Goal: Transaction & Acquisition: Obtain resource

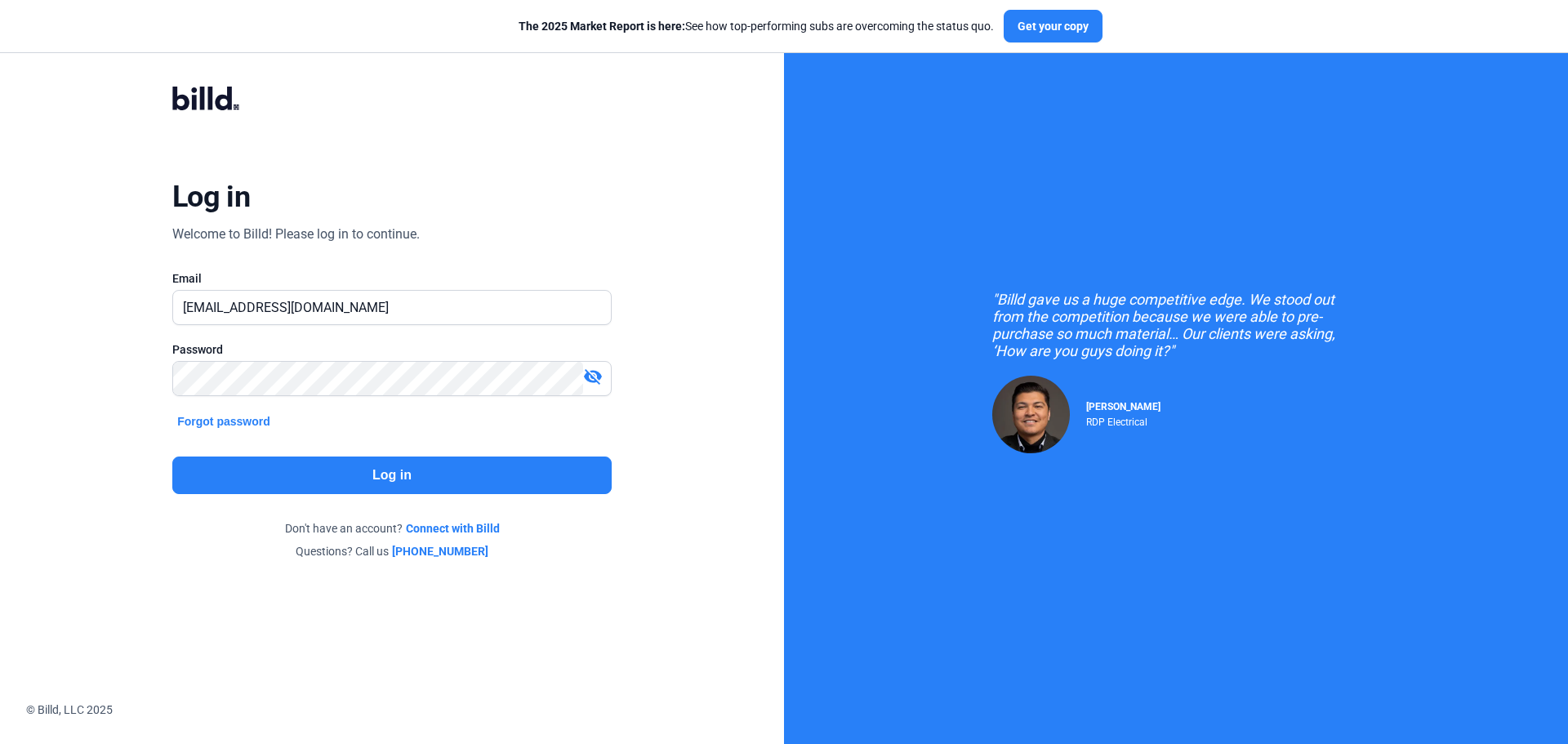
click at [323, 469] on button "Log in" at bounding box center [392, 476] width 439 height 37
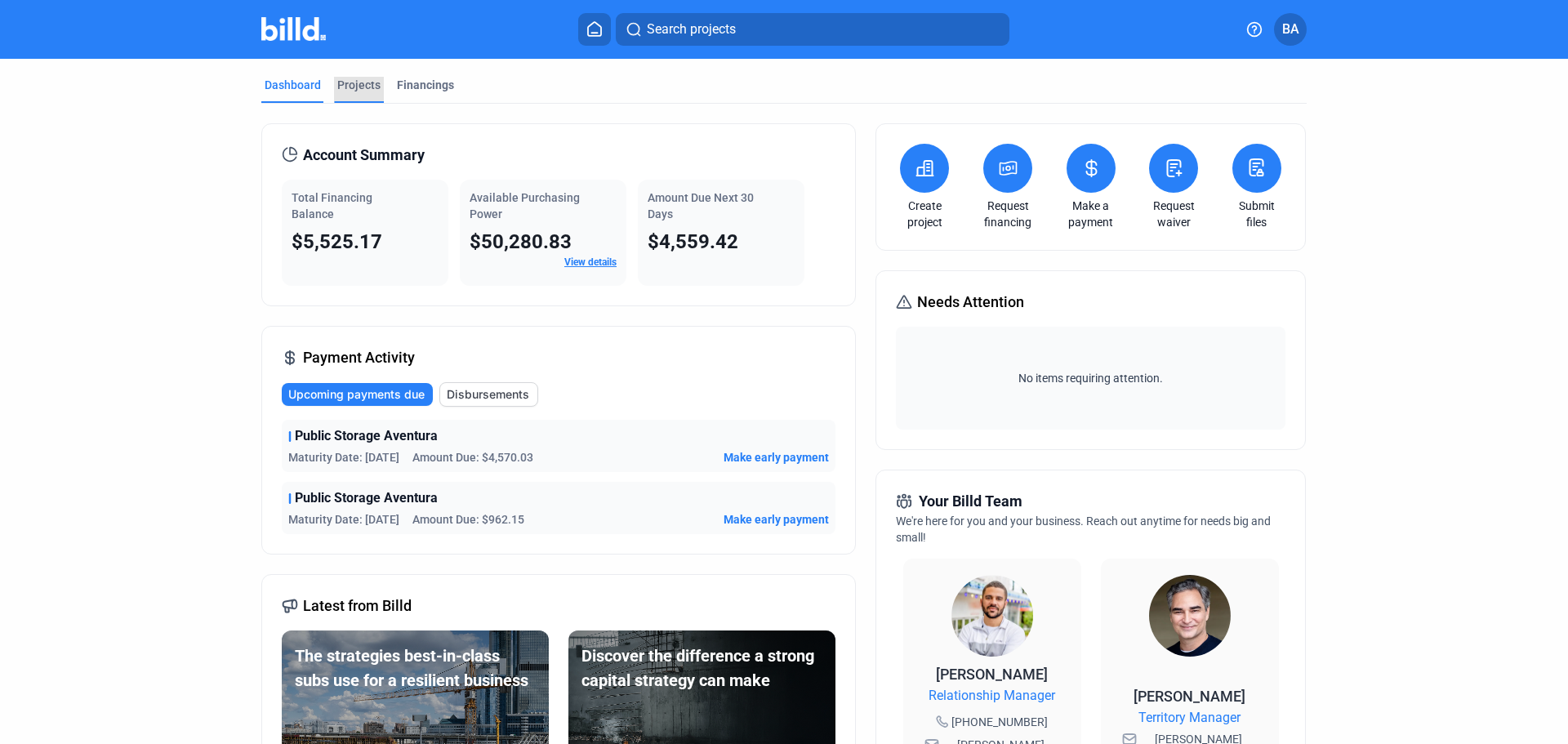
click at [355, 89] on div "Projects" at bounding box center [359, 85] width 43 height 16
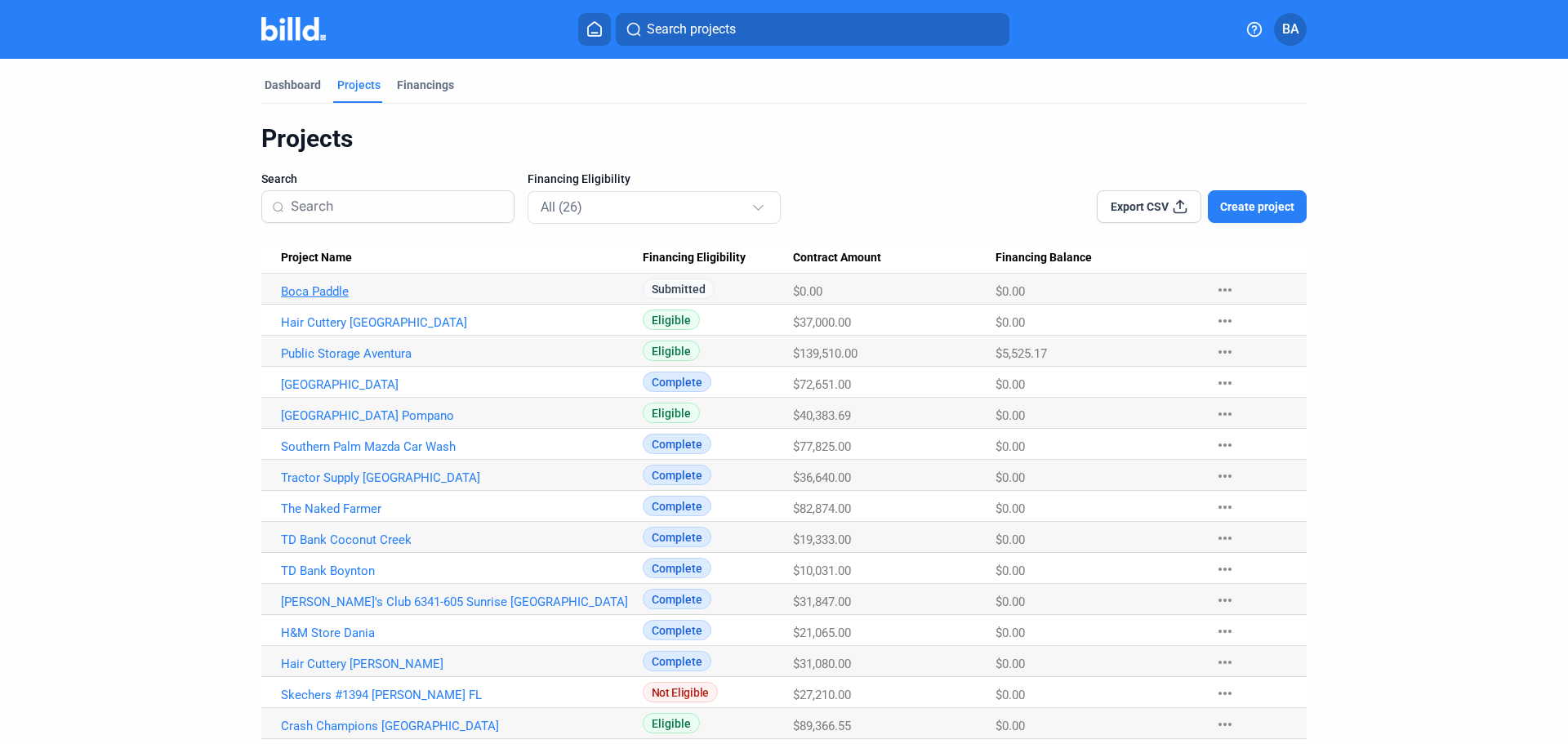
click at [321, 292] on link "Boca Paddle" at bounding box center [461, 291] width 362 height 15
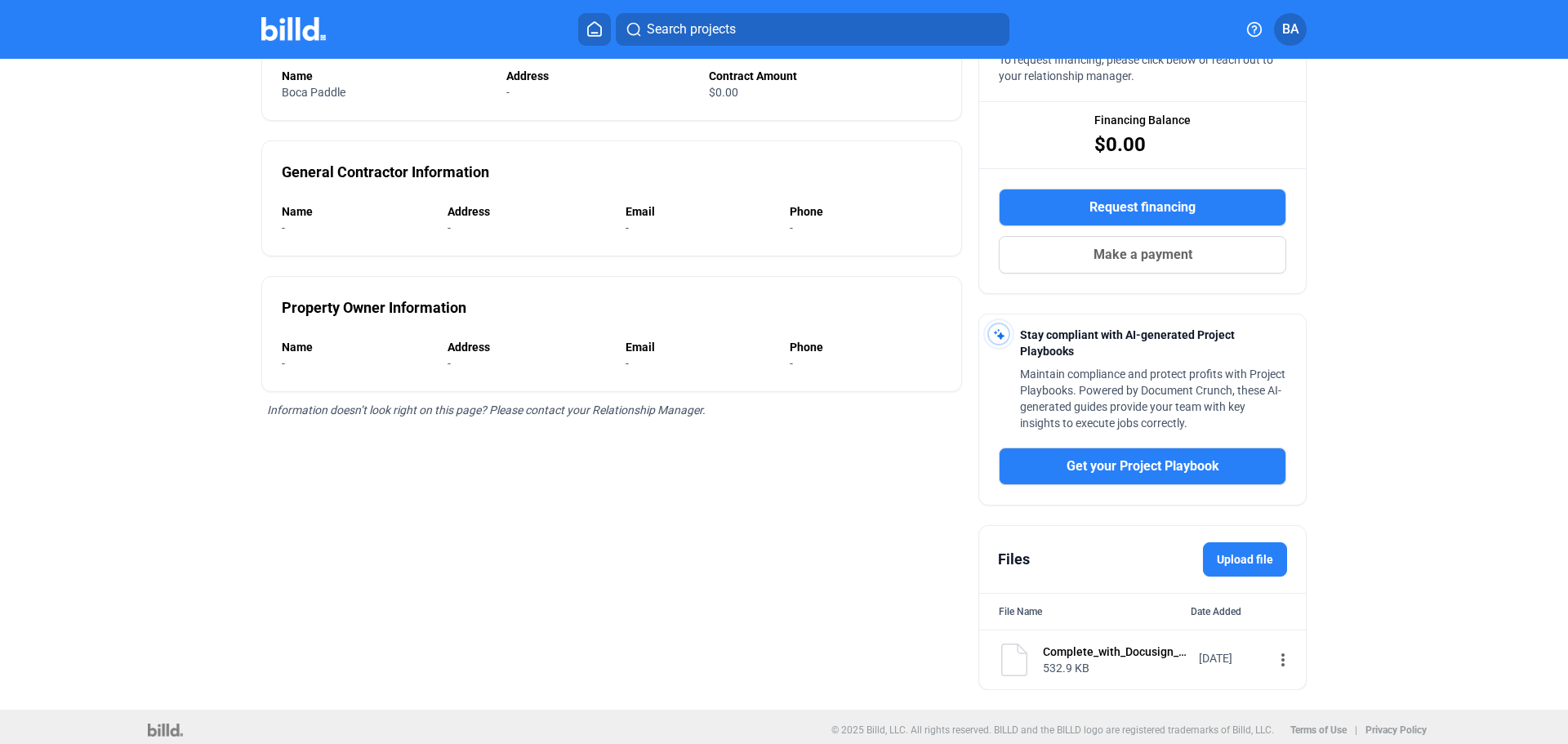
scroll to position [196, 0]
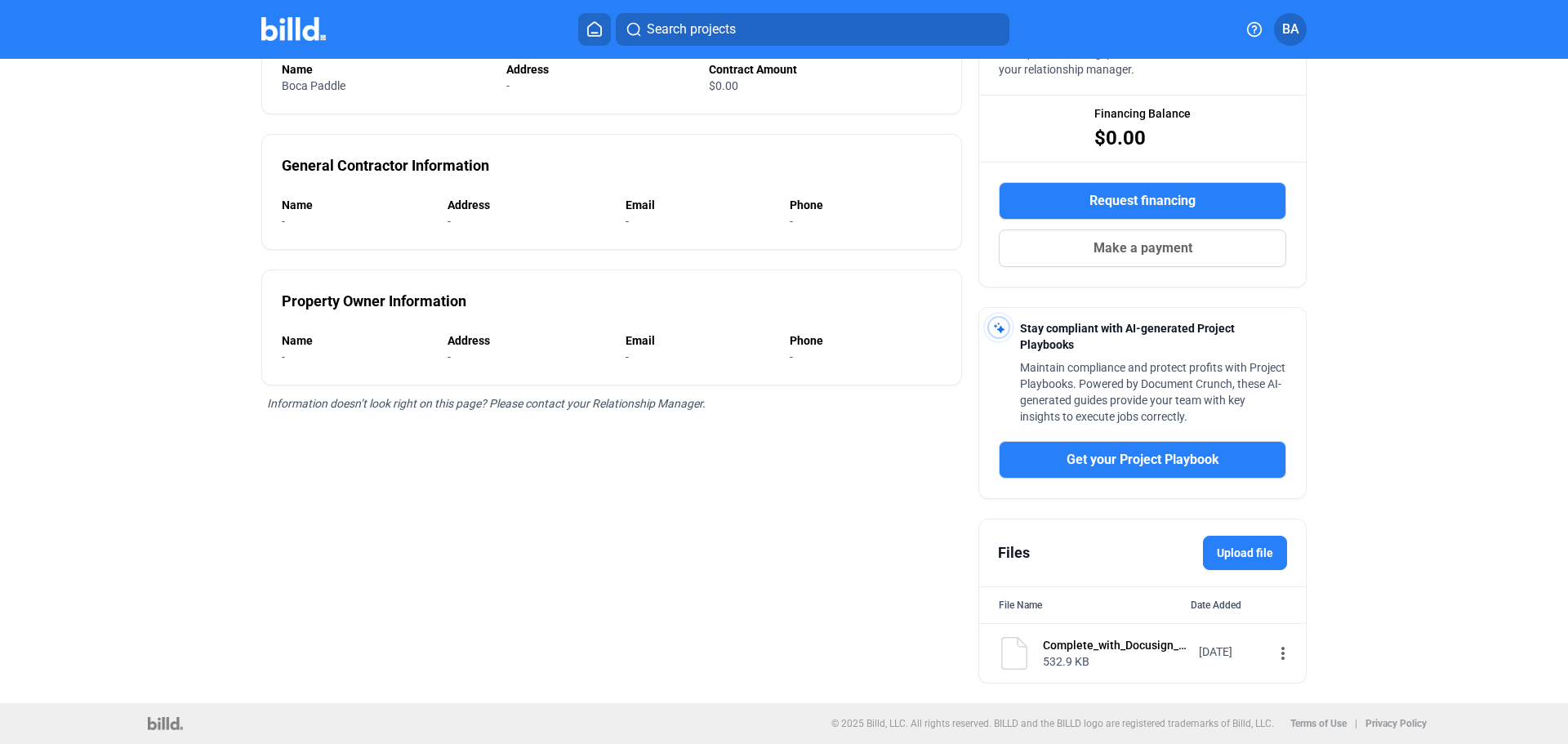
click at [1245, 554] on label "Upload file" at bounding box center [1245, 553] width 84 height 35
click at [0, 0] on input "Upload file" at bounding box center [0, 0] width 0 height 0
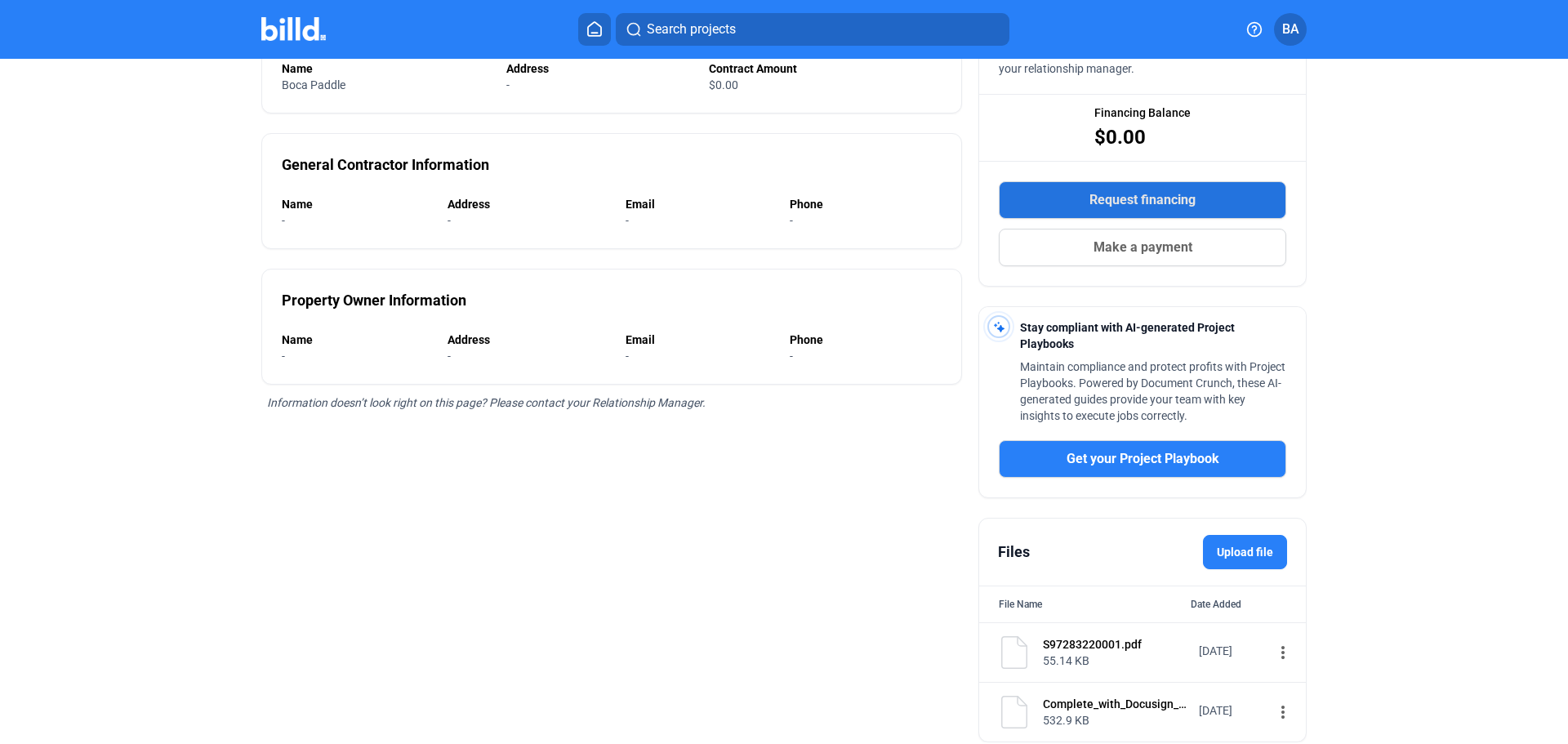
click at [1107, 196] on span "Request financing" at bounding box center [1143, 200] width 106 height 19
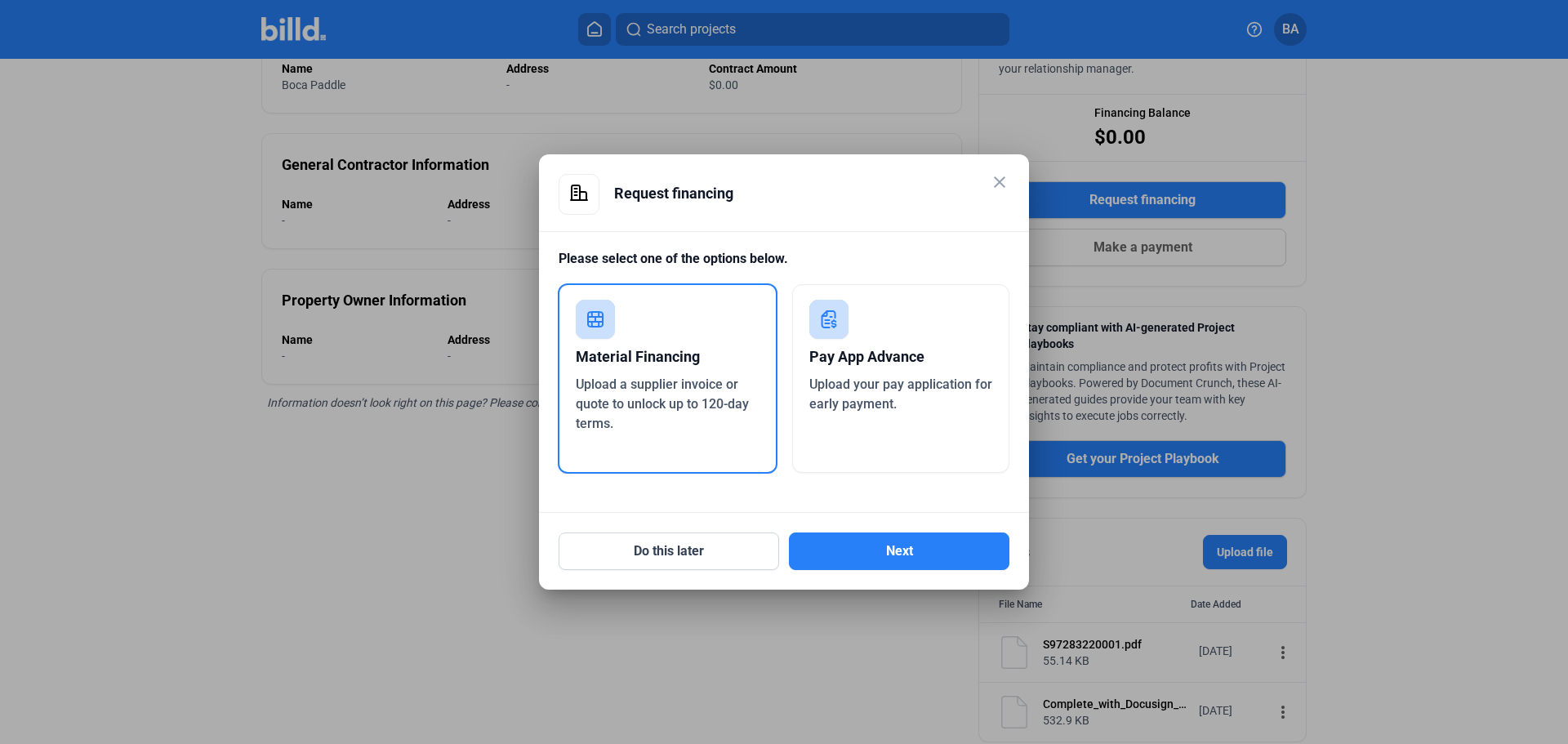
click at [644, 353] on div "Material Financing" at bounding box center [668, 357] width 184 height 36
click at [889, 552] on button "Next" at bounding box center [899, 552] width 220 height 37
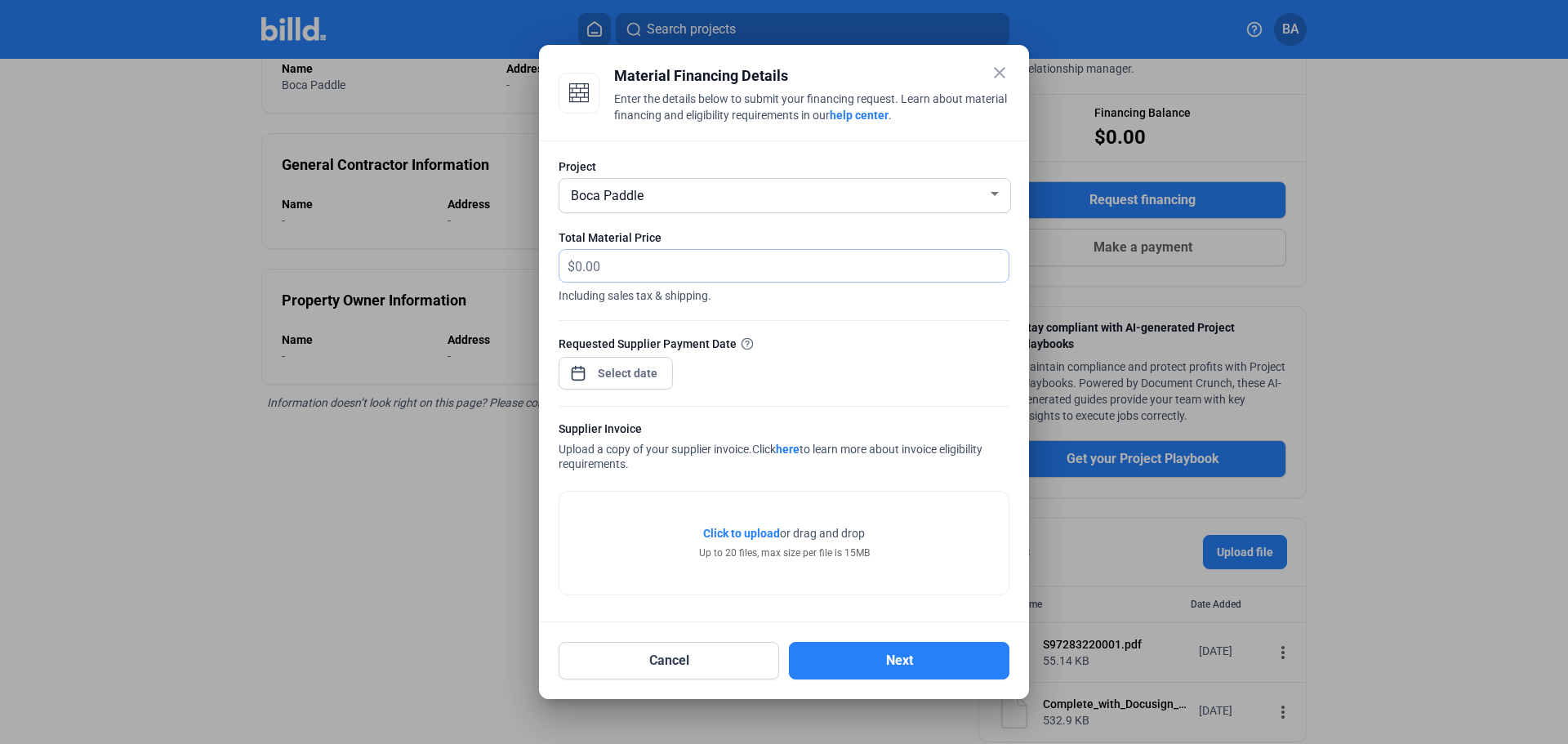
click at [624, 272] on input "text" at bounding box center [792, 266] width 434 height 32
type input "1,443.25"
click at [897, 667] on button "Next" at bounding box center [899, 661] width 220 height 37
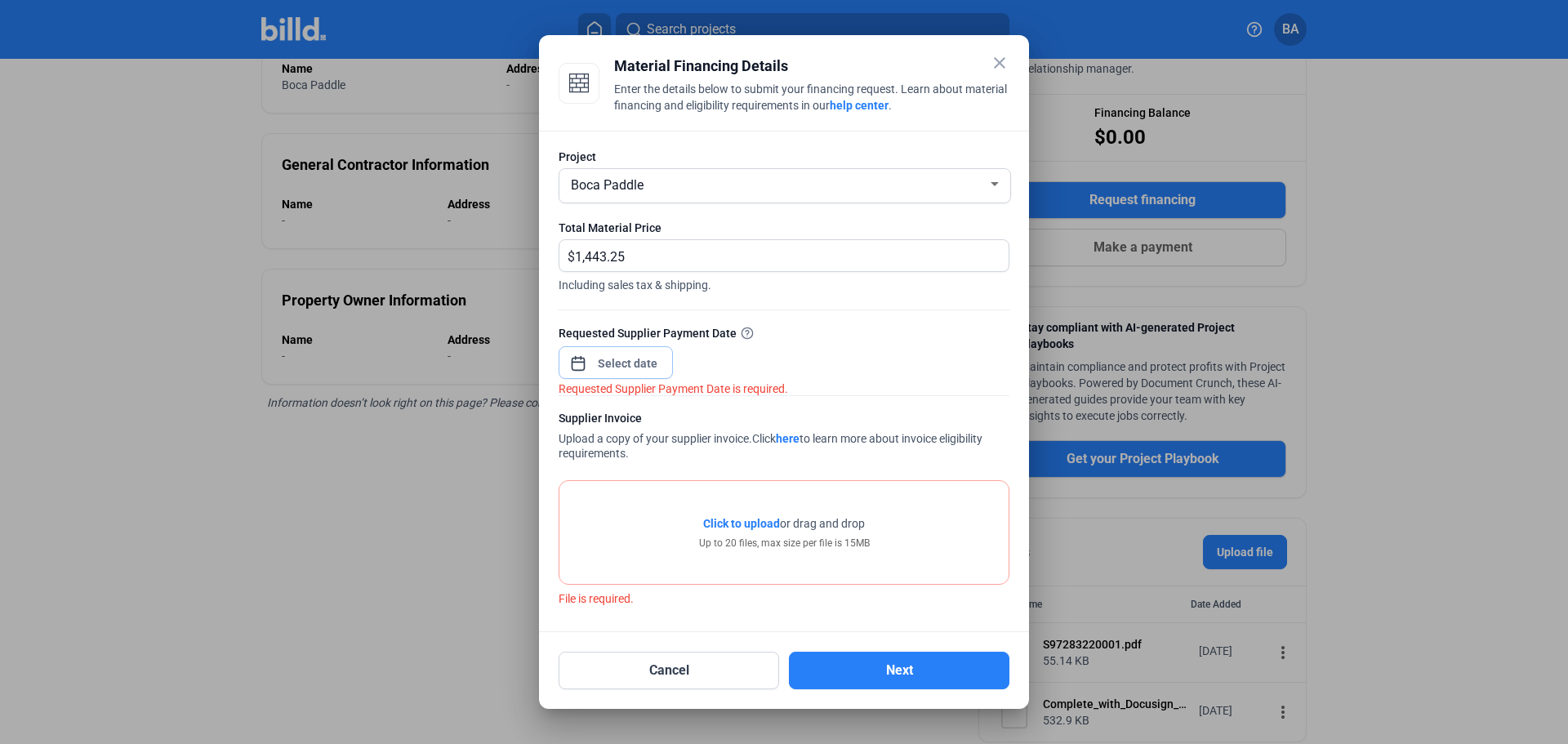
click at [591, 353] on span "Open calendar" at bounding box center [578, 355] width 39 height 39
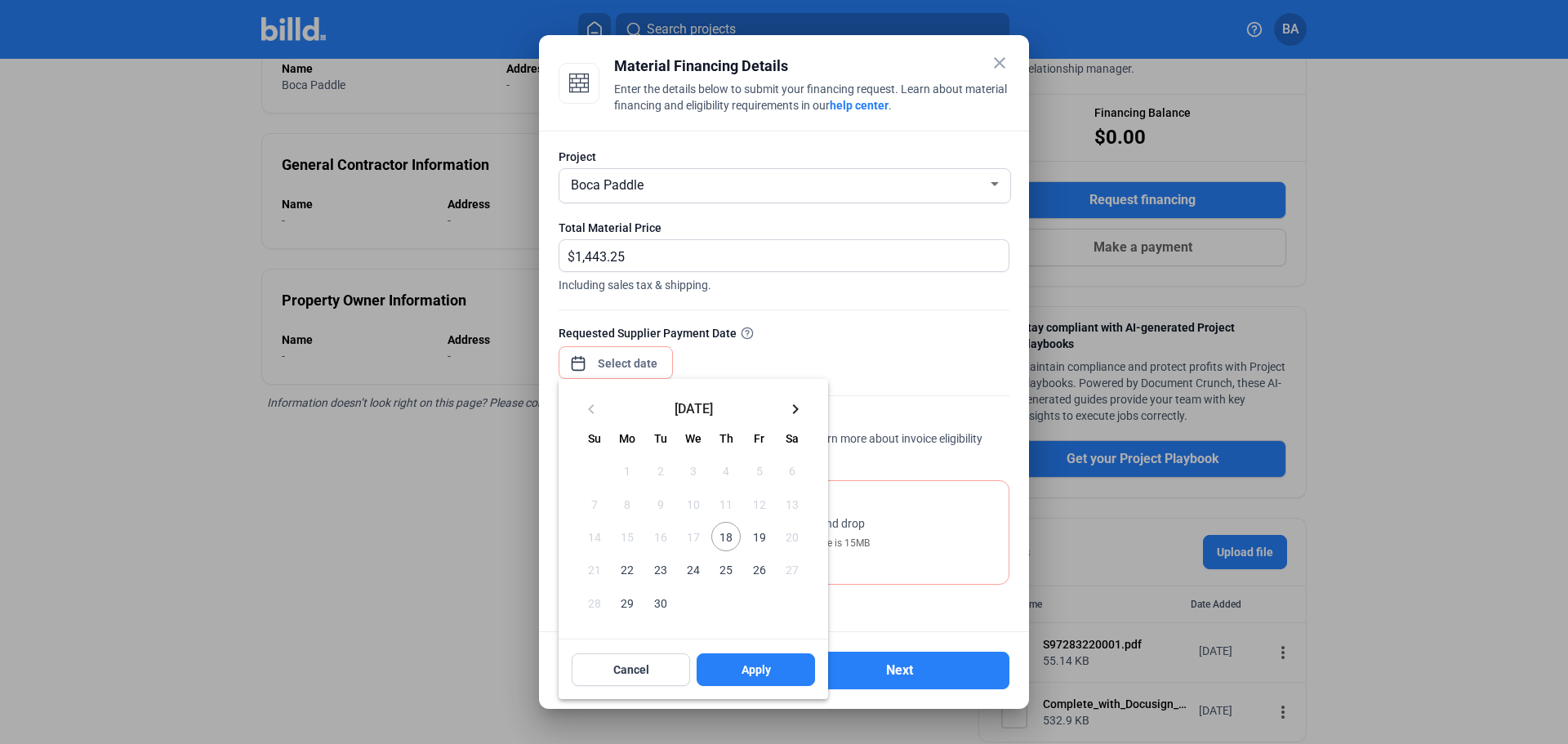
click at [725, 539] on span "18" at bounding box center [726, 537] width 29 height 29
click at [776, 666] on button "Apply" at bounding box center [756, 670] width 119 height 33
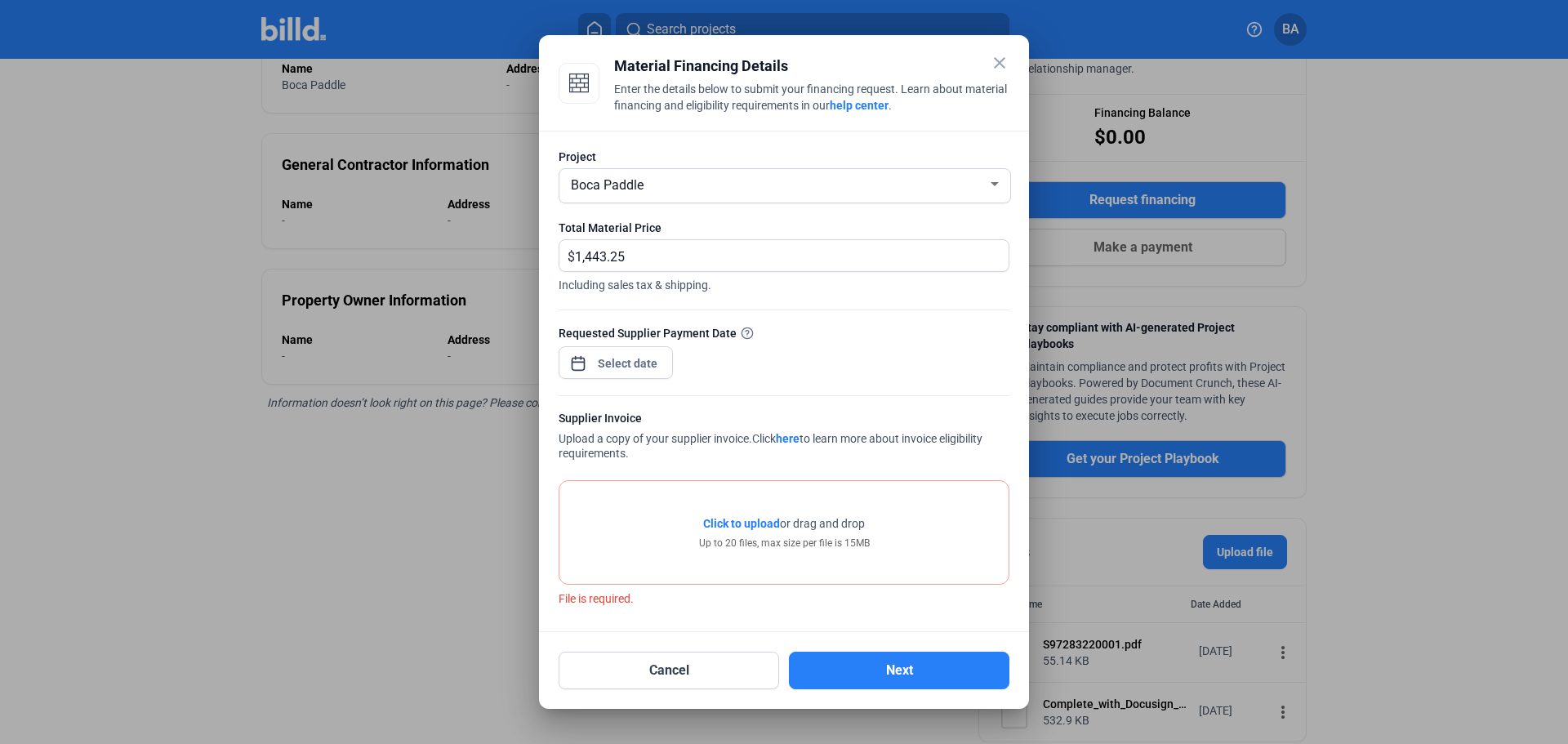
click at [745, 522] on span "Click to upload" at bounding box center [741, 523] width 77 height 13
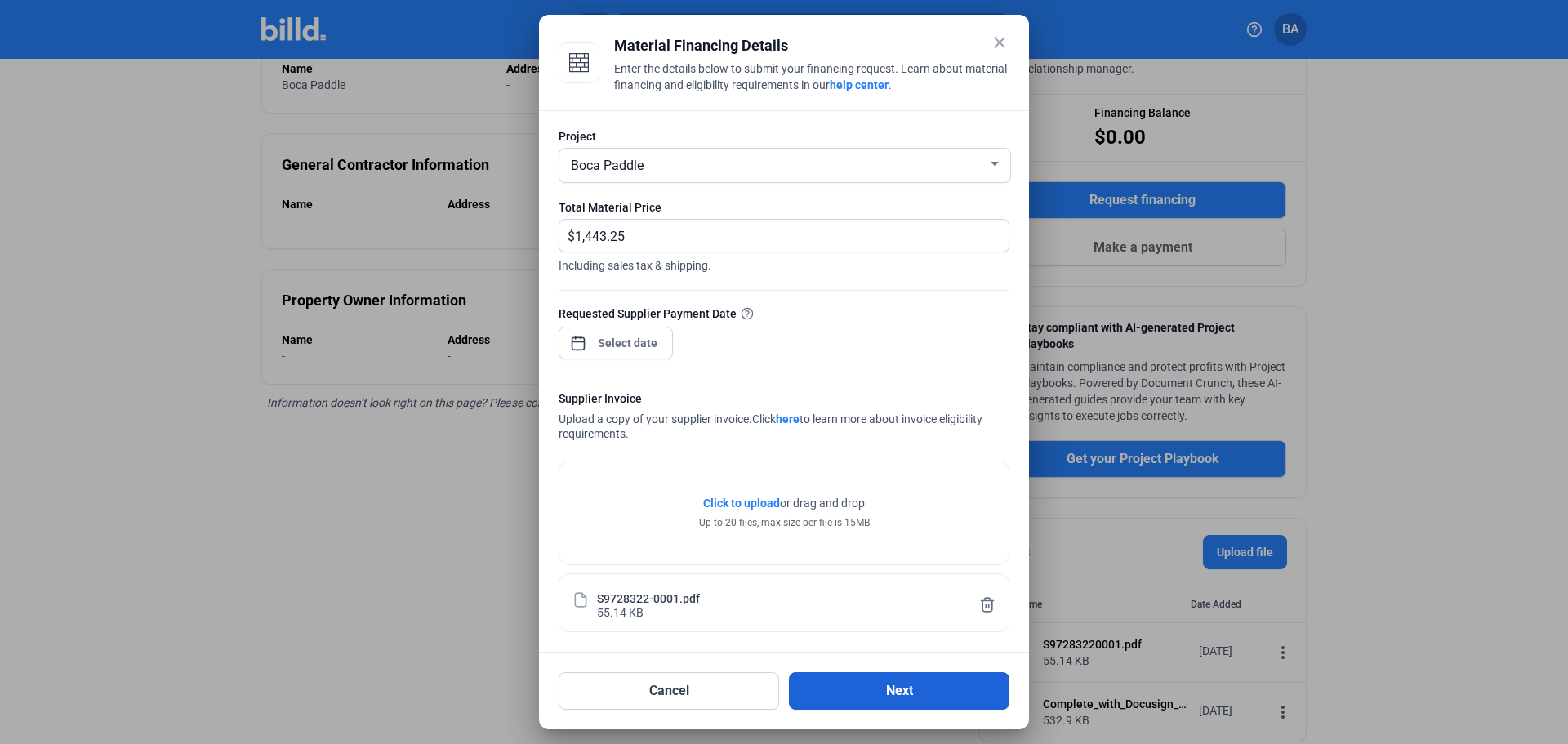
click at [884, 691] on button "Next" at bounding box center [899, 691] width 220 height 37
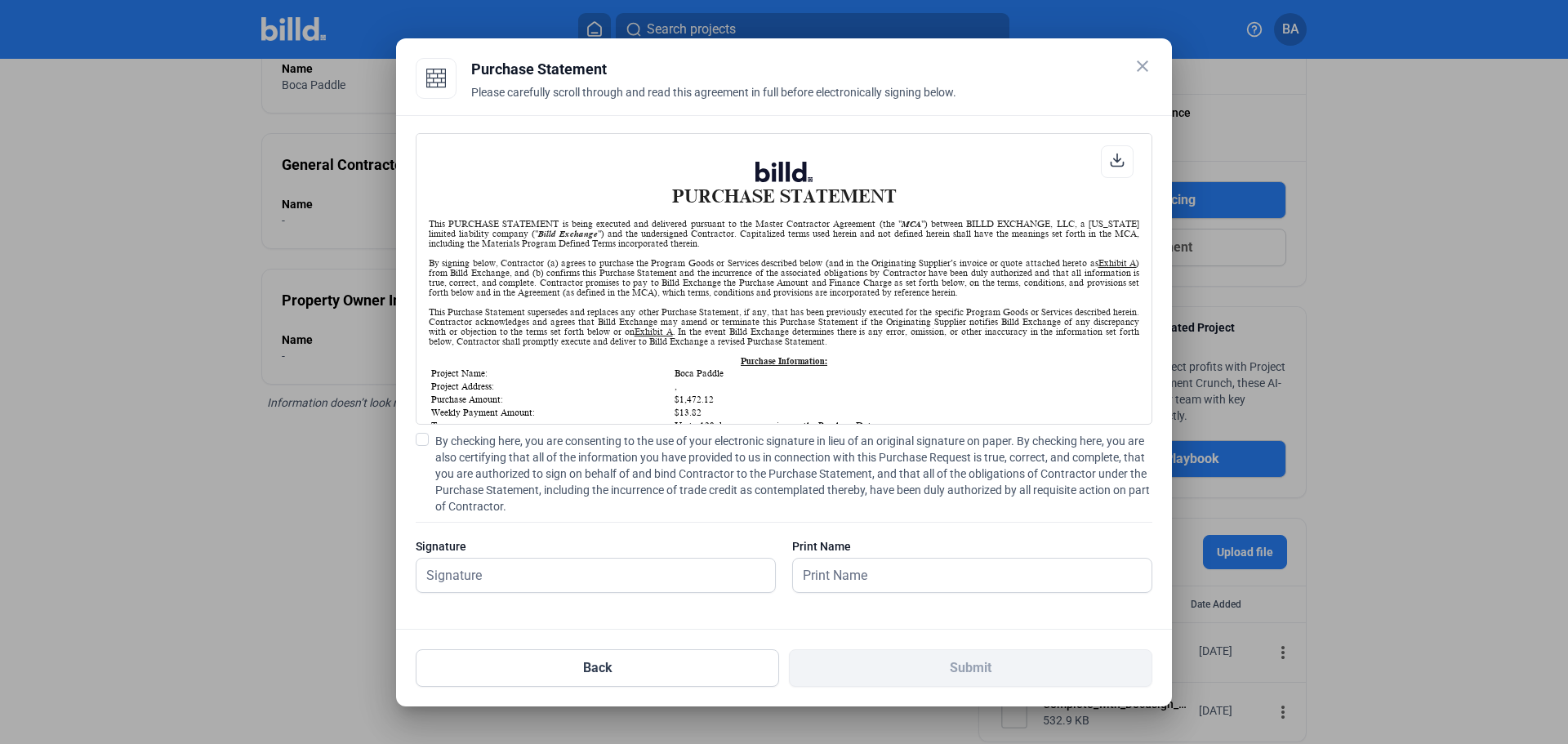
scroll to position [1, 0]
click at [554, 569] on input "text" at bounding box center [587, 576] width 341 height 34
type input "[PERSON_NAME] [PERSON_NAME]"
click at [424, 438] on span at bounding box center [422, 439] width 13 height 13
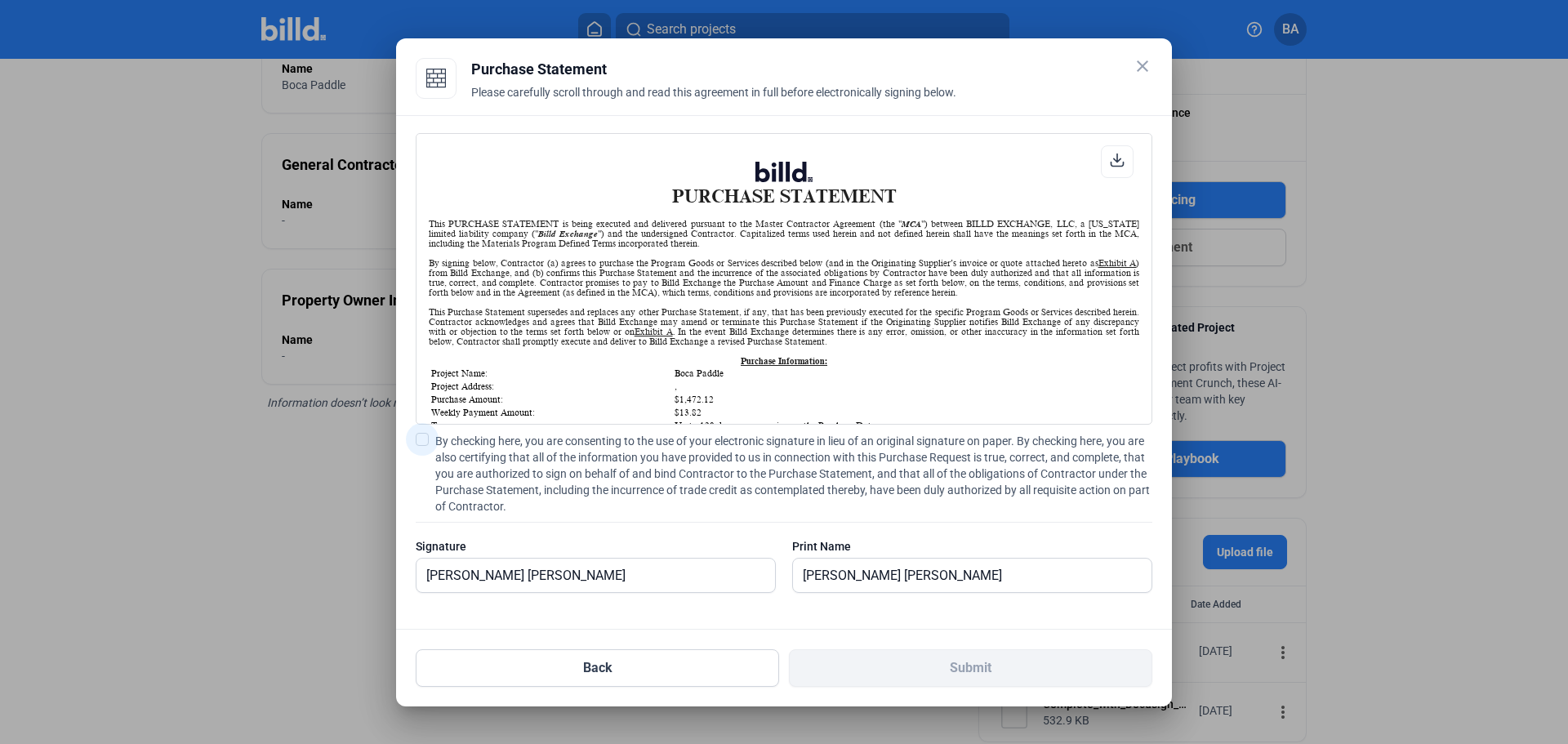
click at [0, 0] on input "By checking here, you are consenting to the use of your electronic signature in…" at bounding box center [0, 0] width 0 height 0
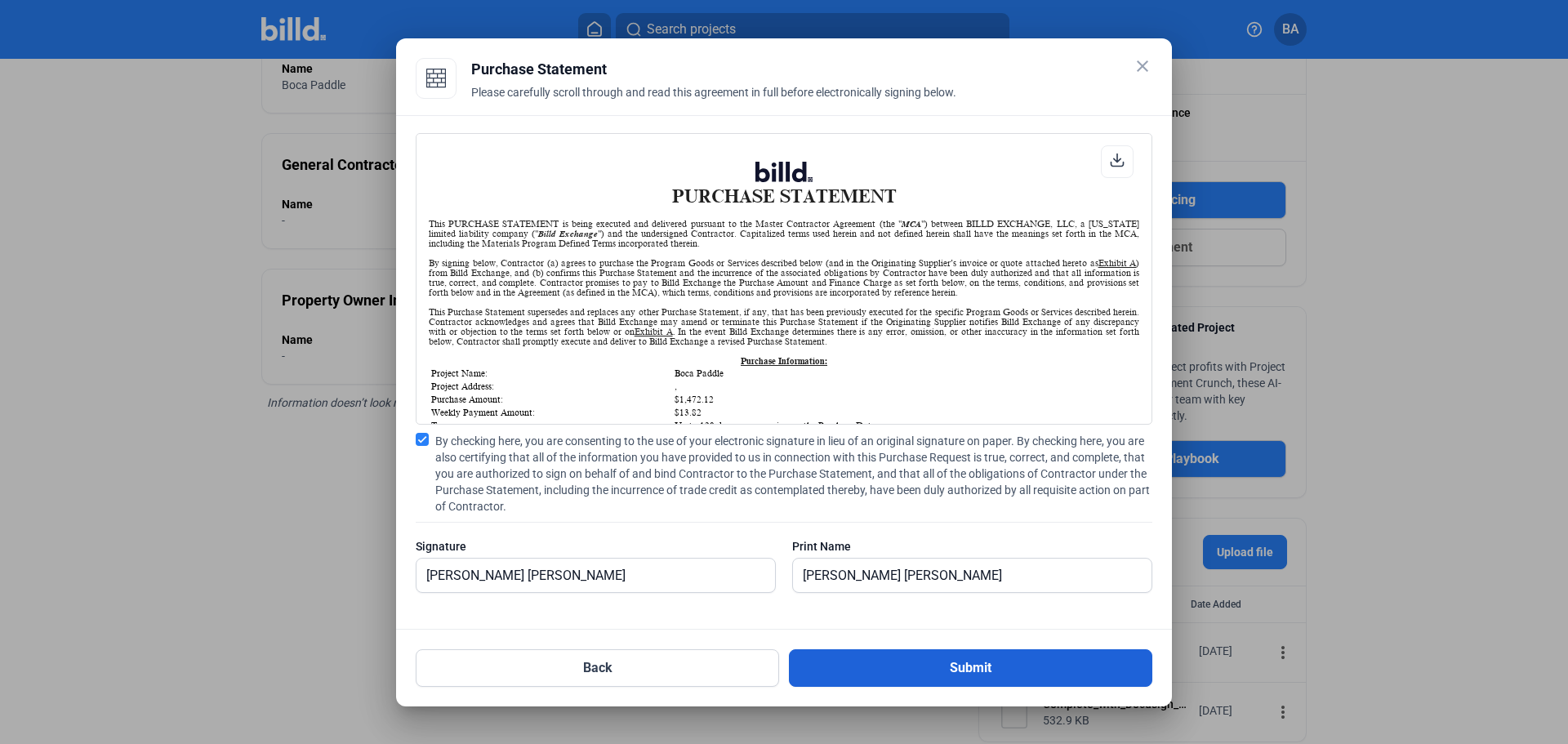
click at [1039, 673] on button "Submit" at bounding box center [970, 668] width 364 height 37
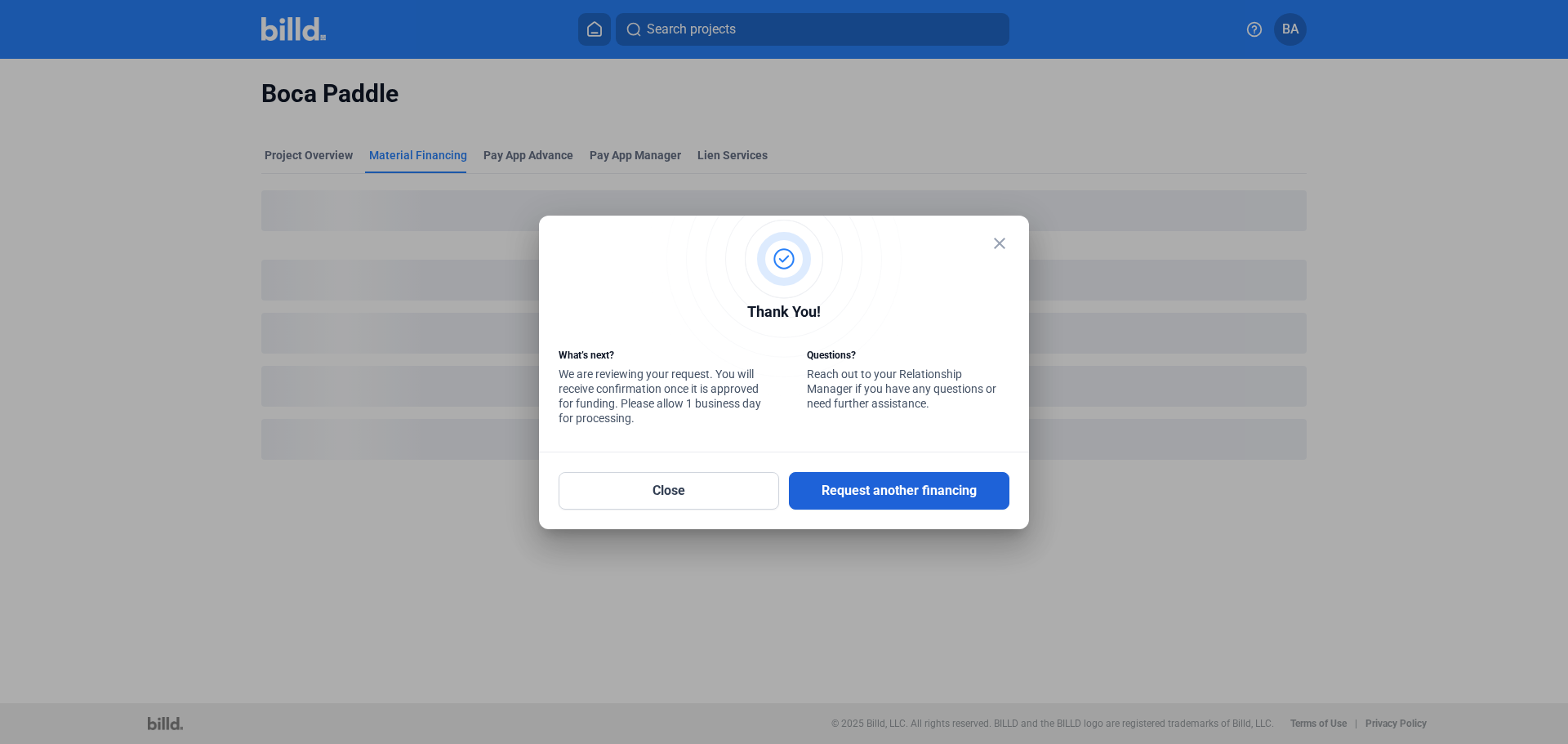
click at [863, 495] on button "Request another financing" at bounding box center [899, 491] width 220 height 37
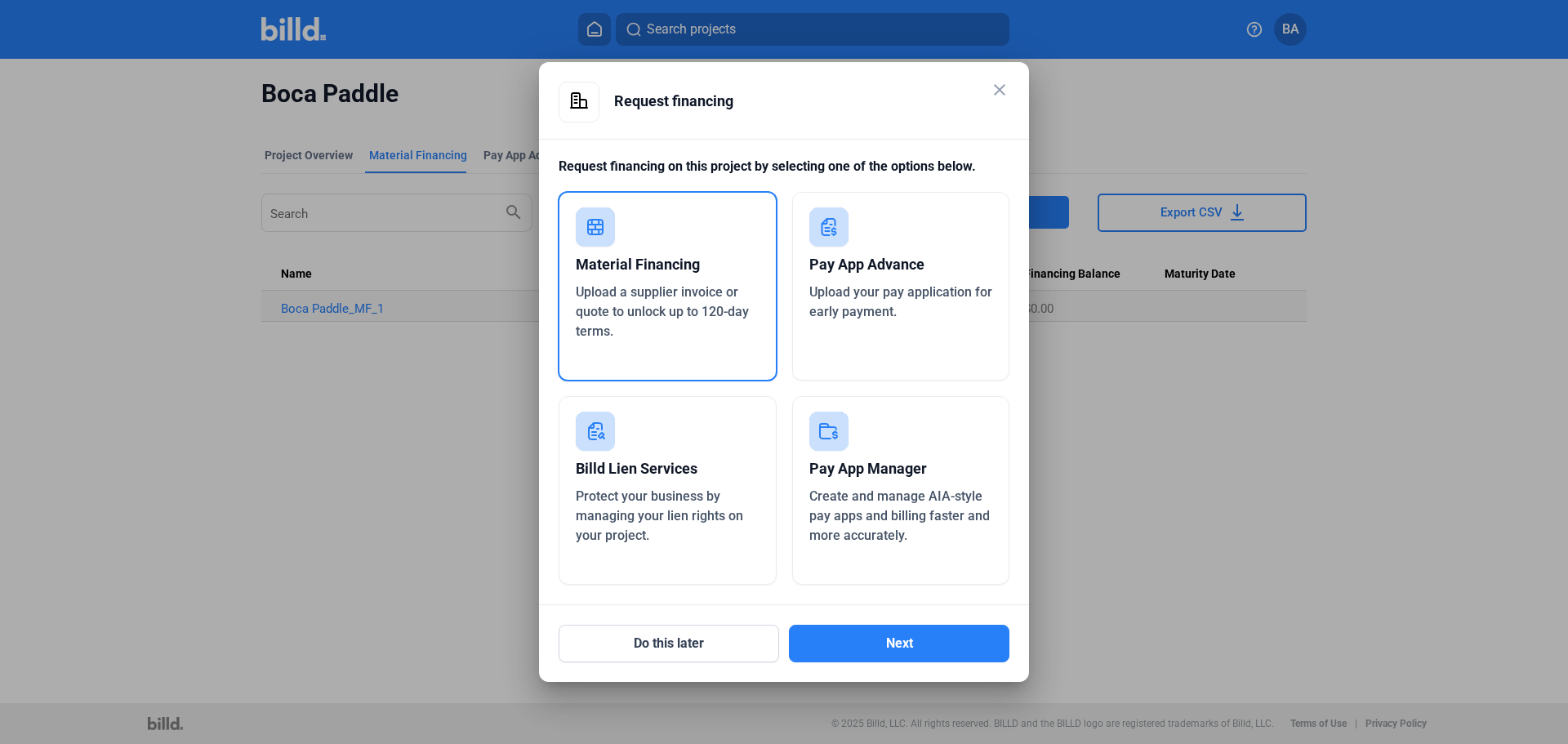
click at [997, 91] on mat-icon "close" at bounding box center [1000, 89] width 19 height 19
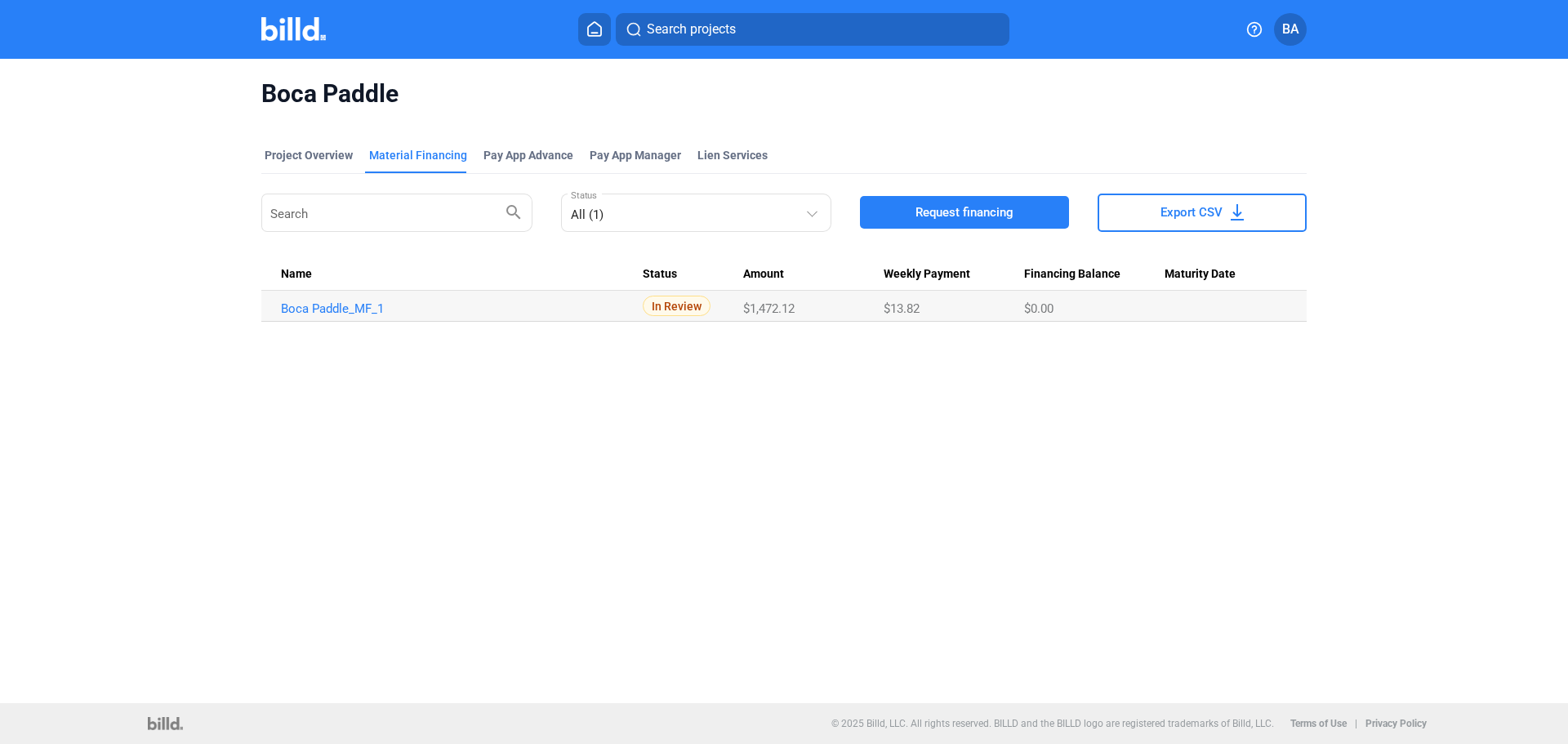
click at [155, 226] on div "Boca Paddle Project Overview Material Financing Pay App Advance Pay App Manager…" at bounding box center [784, 199] width 1317 height 283
